Goal: Consume media (video, audio): Consume media (video, audio)

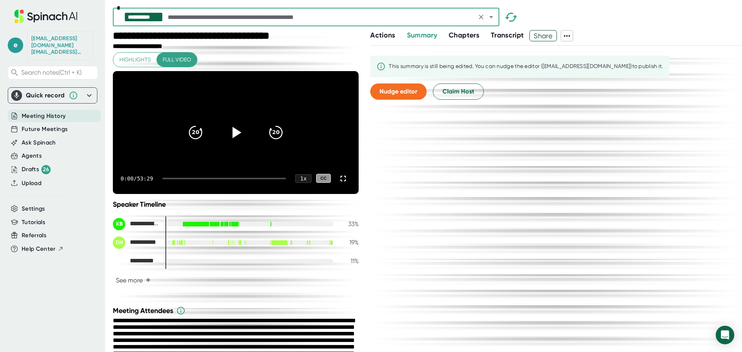
click at [233, 138] on icon at bounding box center [237, 132] width 9 height 11
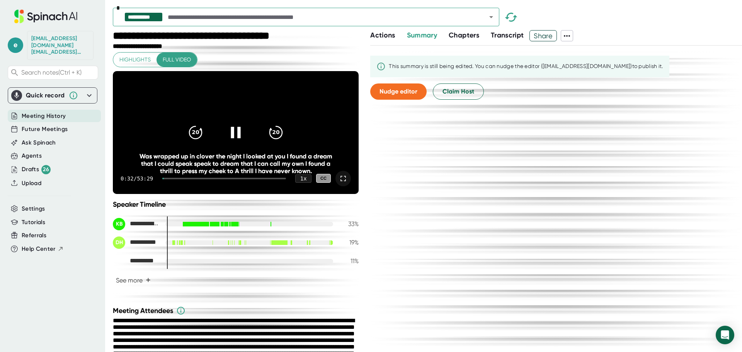
click at [339, 183] on icon at bounding box center [343, 178] width 9 height 9
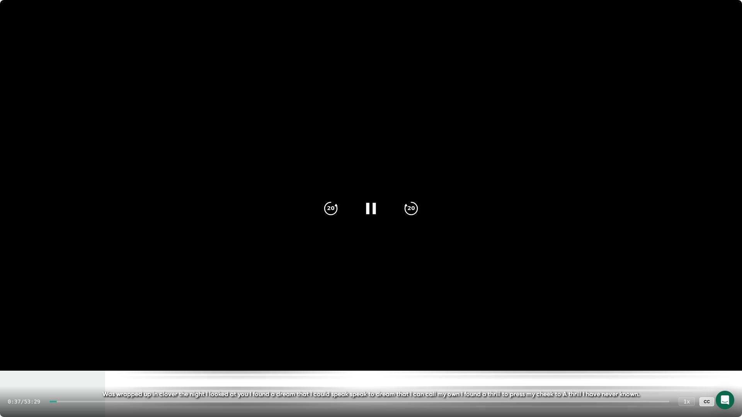
click at [65, 352] on div at bounding box center [359, 402] width 620 height 2
click at [68, 352] on div at bounding box center [359, 402] width 620 height 2
click at [73, 352] on div at bounding box center [359, 402] width 620 height 2
click at [75, 352] on div at bounding box center [359, 402] width 620 height 2
click at [726, 352] on icon at bounding box center [726, 401] width 5 height 5
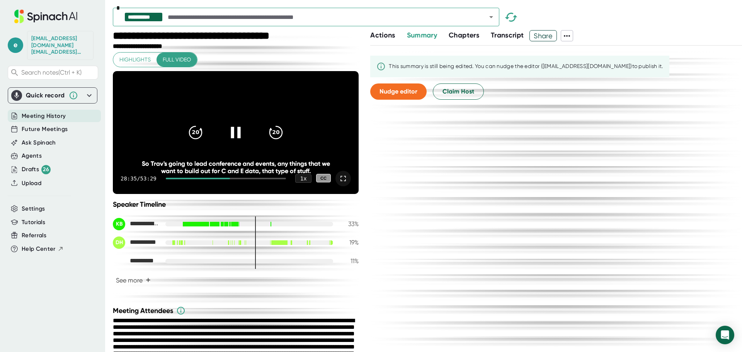
click at [339, 183] on icon at bounding box center [343, 178] width 9 height 9
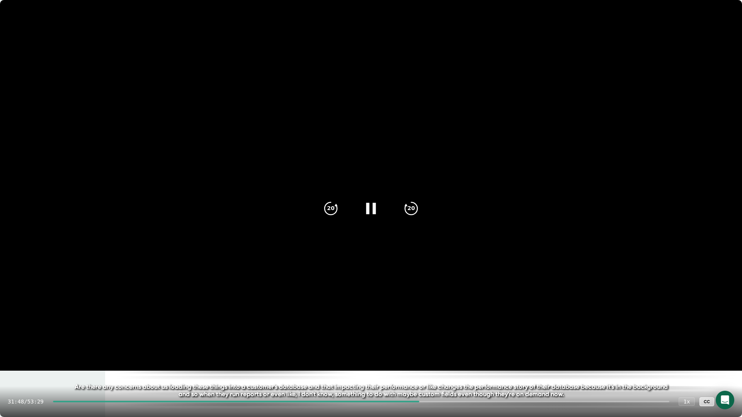
click at [505, 293] on video at bounding box center [371, 185] width 742 height 371
click at [373, 204] on icon at bounding box center [370, 208] width 19 height 19
click at [557, 290] on video at bounding box center [371, 185] width 742 height 371
click at [373, 210] on icon at bounding box center [372, 208] width 9 height 11
click at [731, 352] on div at bounding box center [726, 401] width 15 height 15
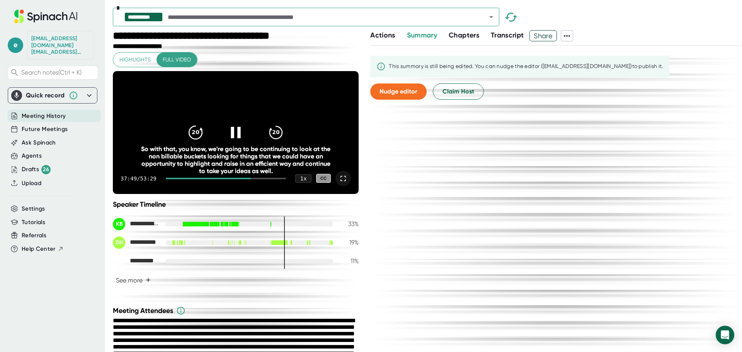
click at [196, 138] on icon "20" at bounding box center [195, 132] width 19 height 19
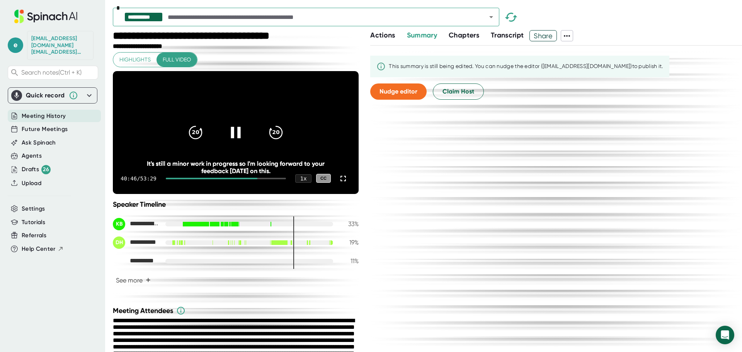
drag, startPoint x: 336, startPoint y: 190, endPoint x: 336, endPoint y: 241, distance: 51.0
click at [339, 183] on icon at bounding box center [343, 178] width 9 height 9
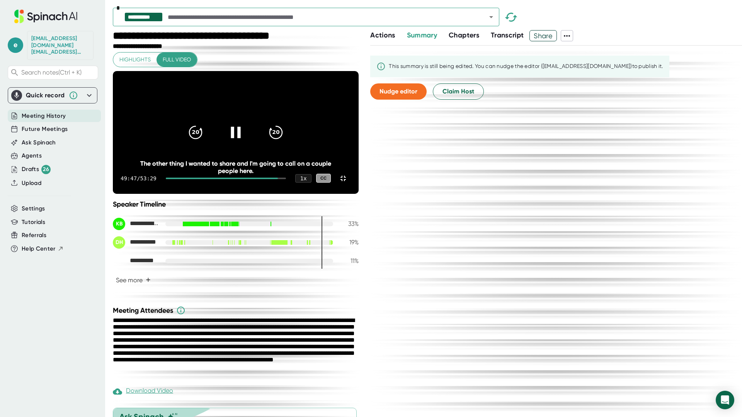
click at [240, 138] on icon at bounding box center [236, 132] width 10 height 11
click at [245, 142] on icon at bounding box center [235, 132] width 19 height 19
click at [348, 183] on icon at bounding box center [343, 178] width 9 height 9
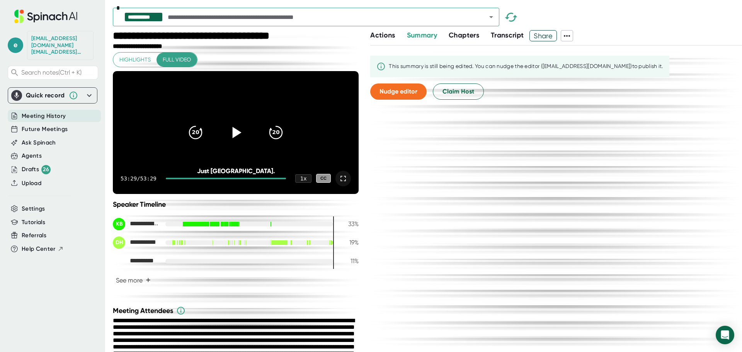
click at [533, 200] on div "This summary is still being edited. You can nudge the editor (jradley@starrez.c…" at bounding box center [556, 199] width 372 height 306
